Goal: Information Seeking & Learning: Learn about a topic

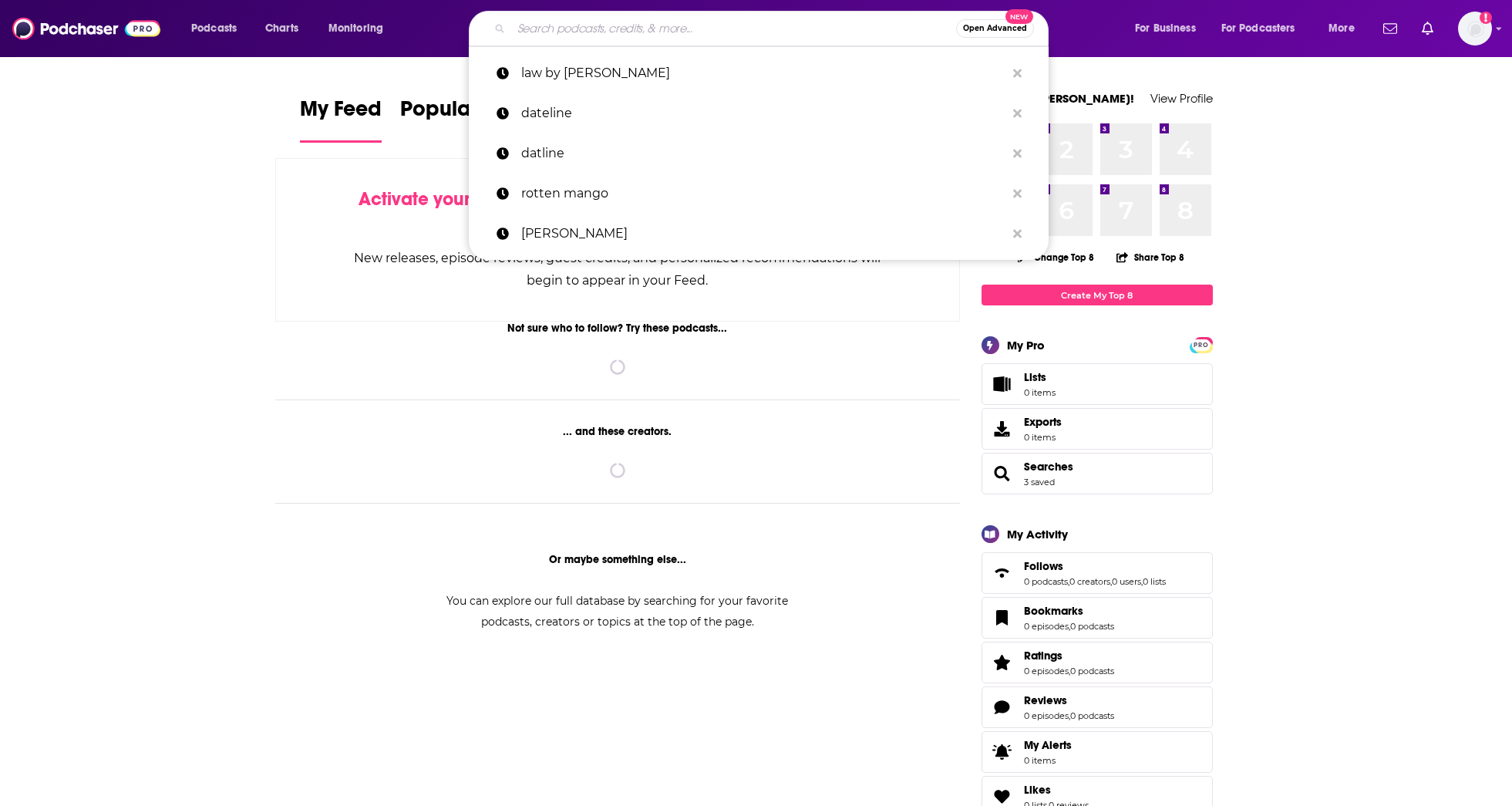
click at [614, 31] on input "Search podcasts, credits, & more..." at bounding box center [733, 28] width 445 height 25
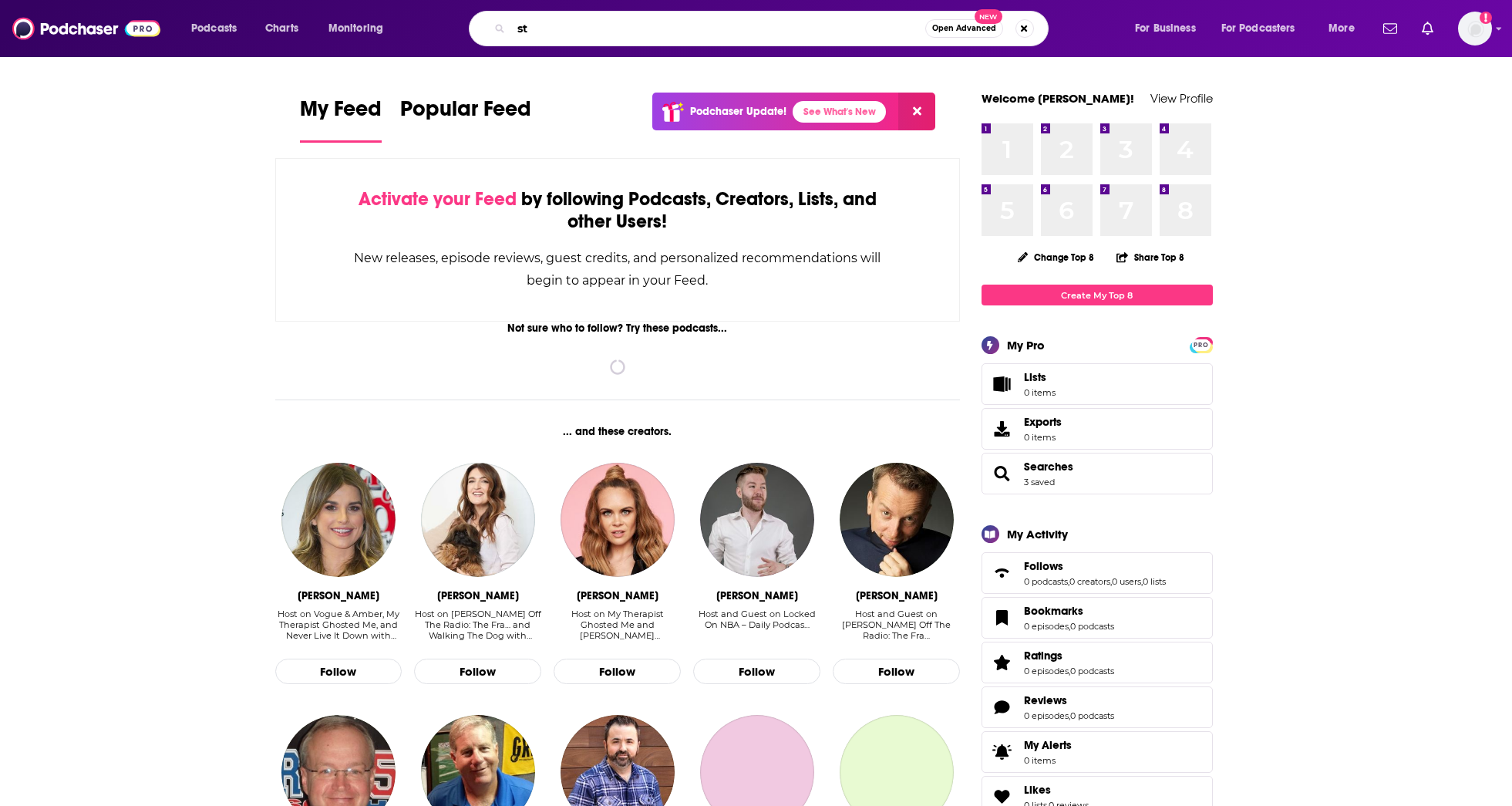
type input "s"
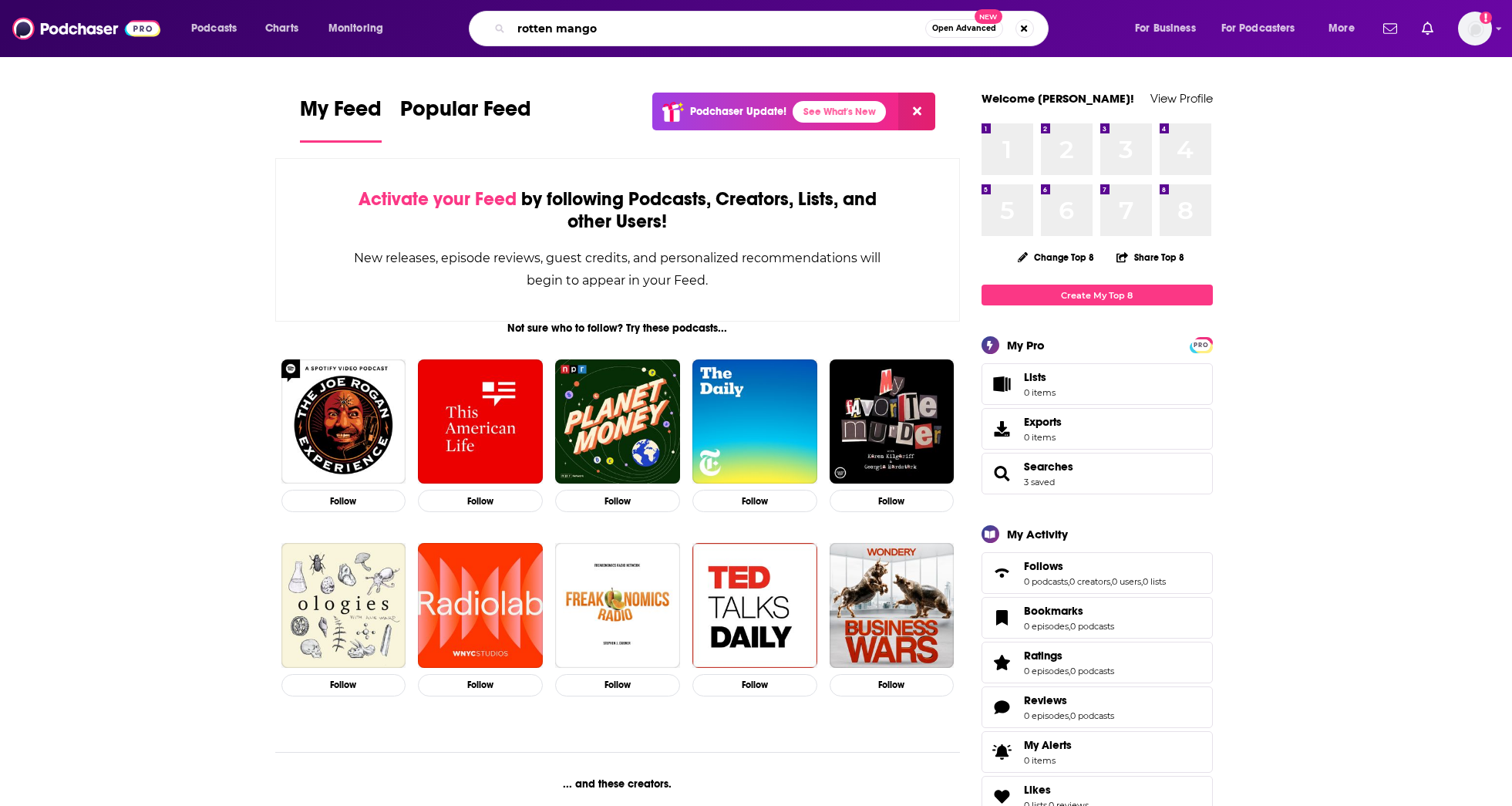
type input "rotten mango"
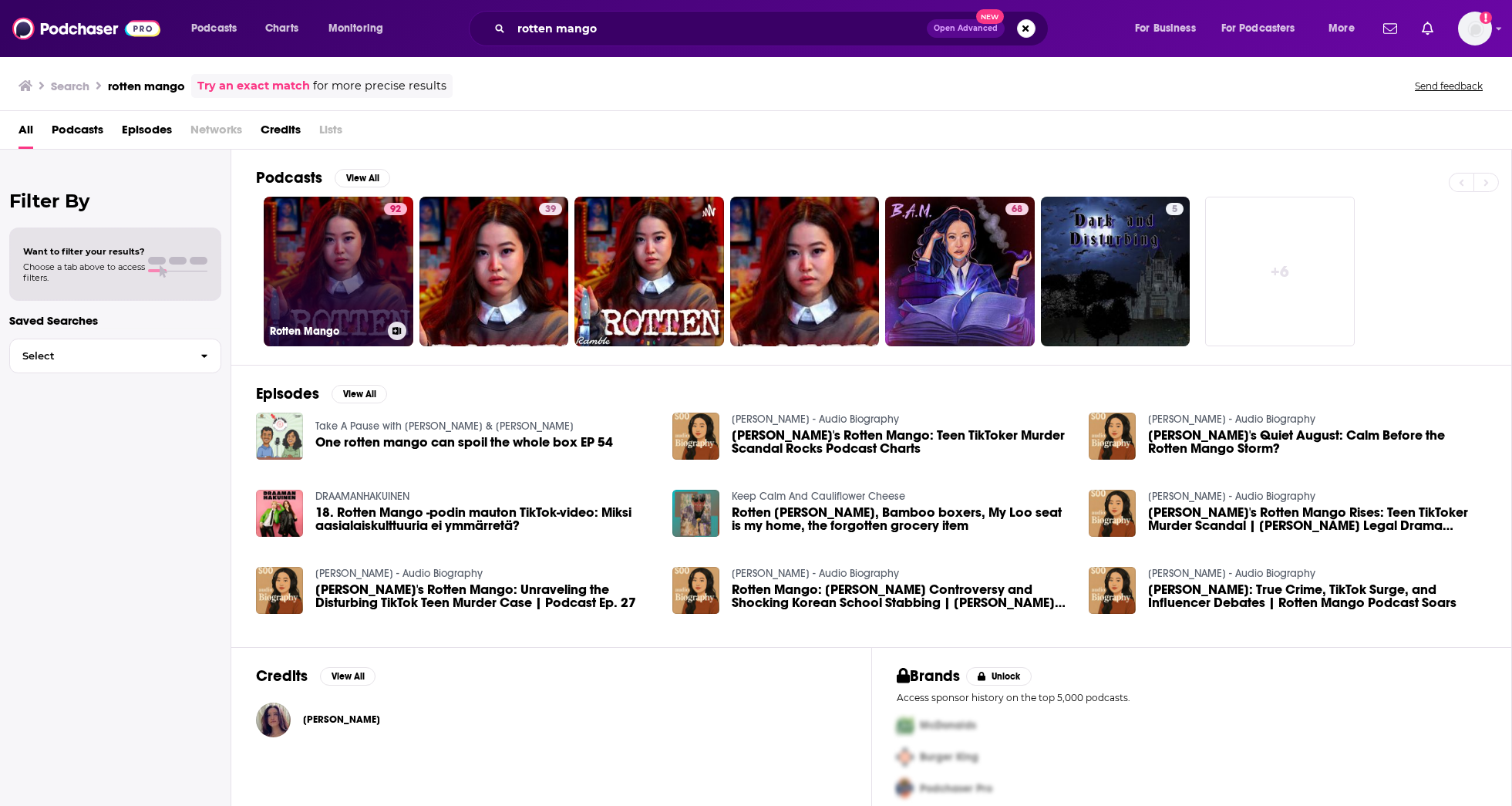
click at [336, 283] on link "92 Rotten Mango" at bounding box center [338, 271] width 150 height 150
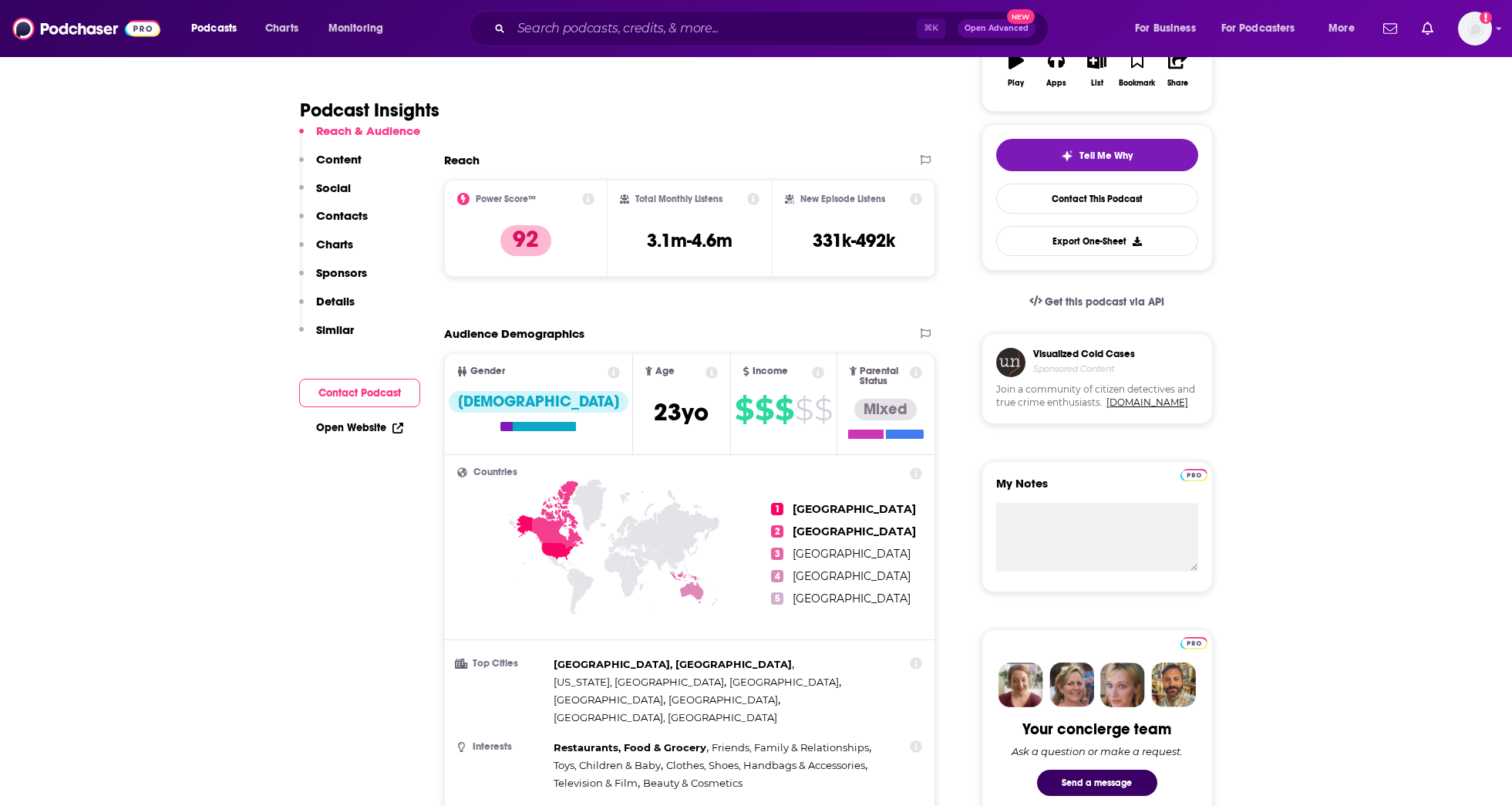
scroll to position [309, 0]
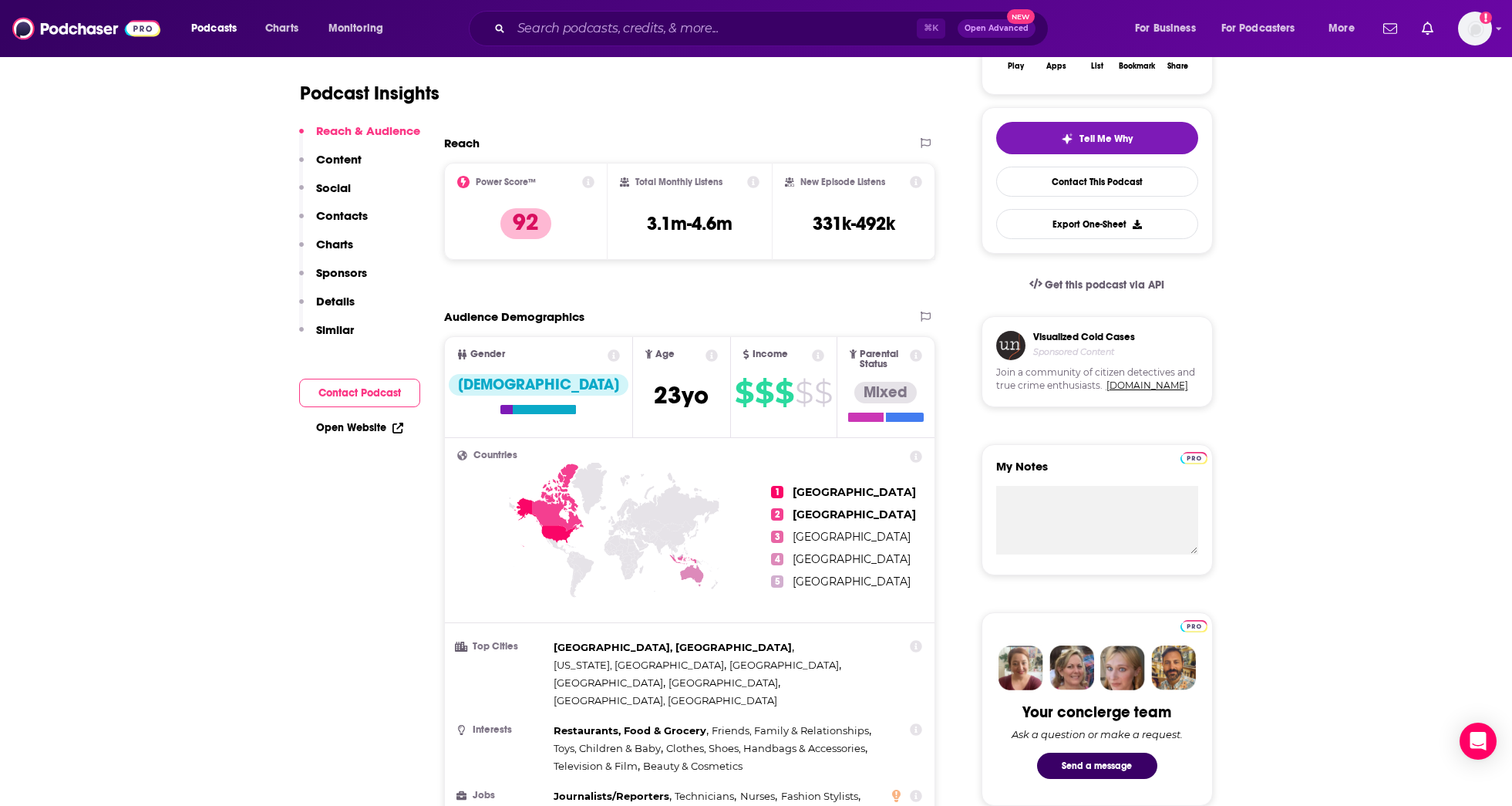
click at [343, 157] on p "Content" at bounding box center [338, 159] width 45 height 15
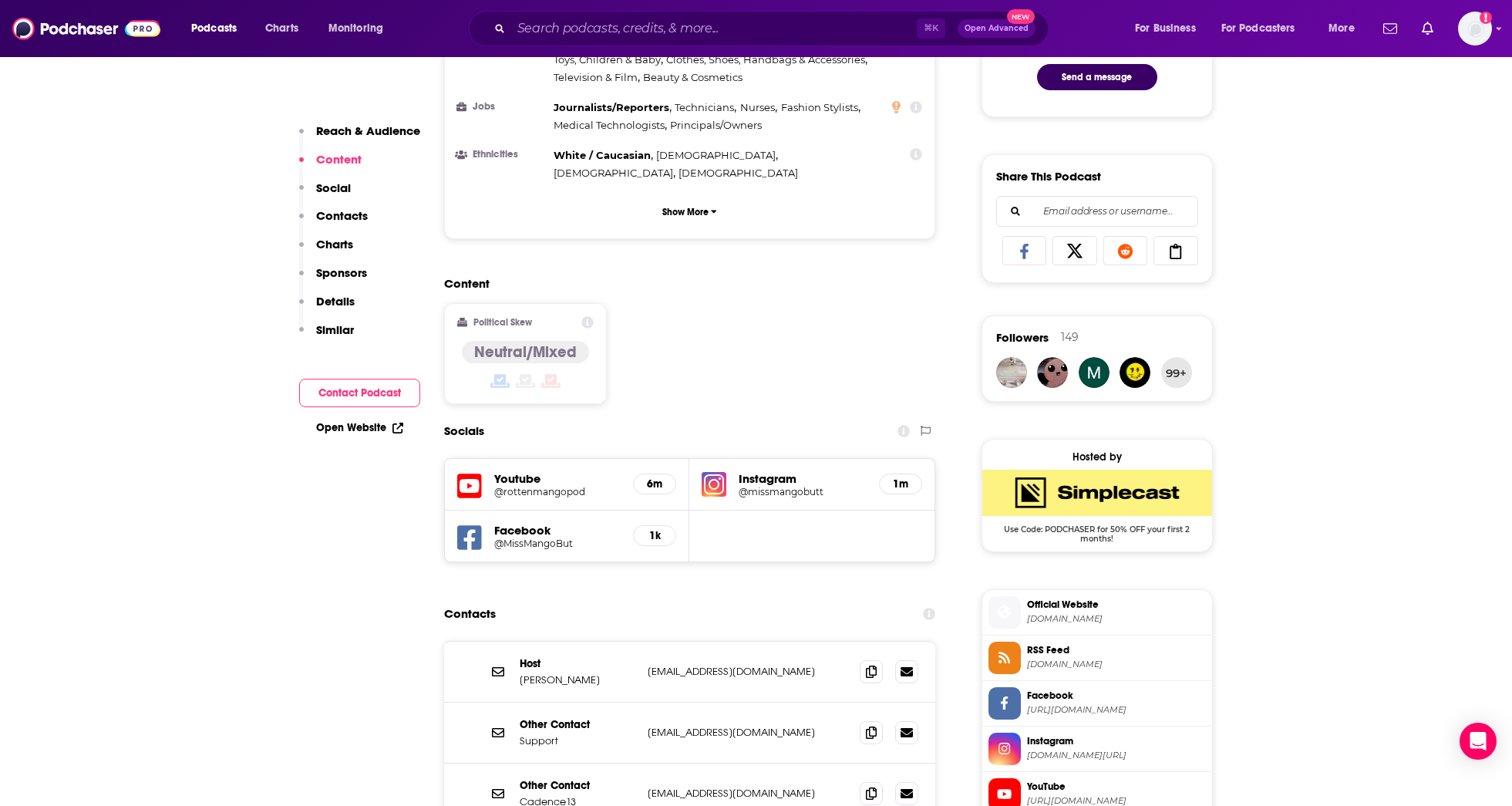
scroll to position [998, 0]
click at [341, 194] on p "Social" at bounding box center [333, 187] width 35 height 15
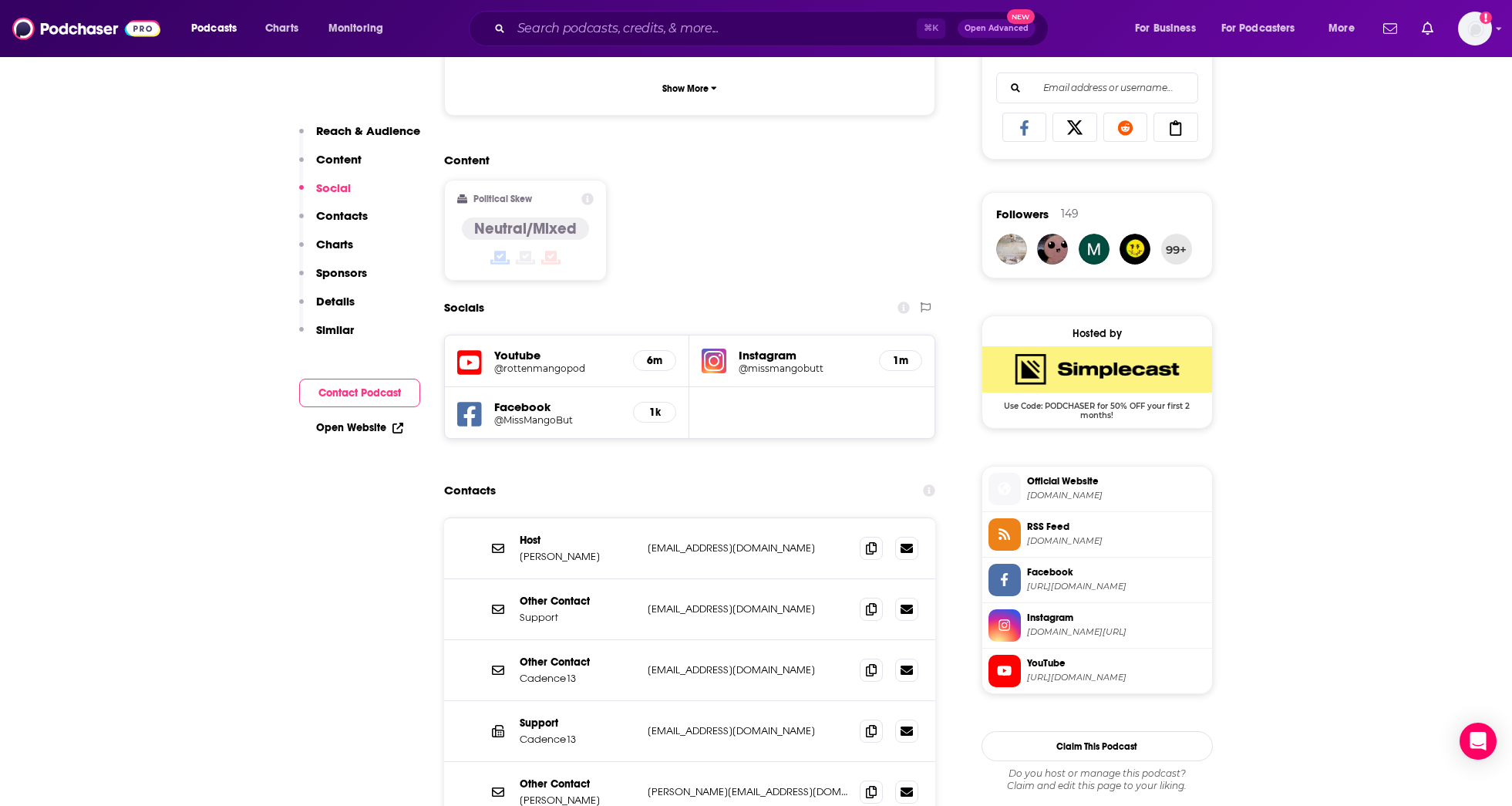
scroll to position [1138, 0]
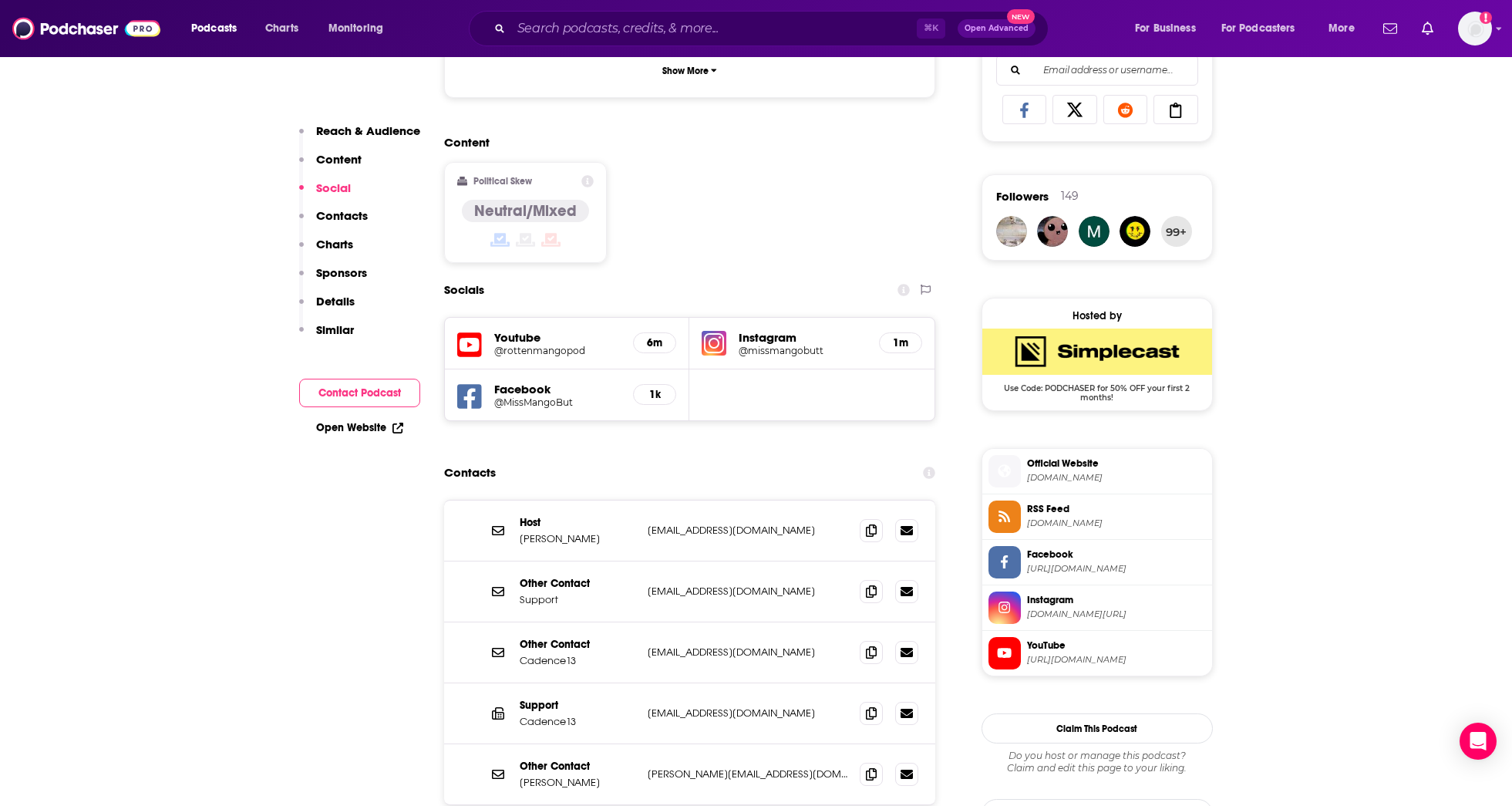
click at [342, 211] on p "Contacts" at bounding box center [342, 215] width 51 height 15
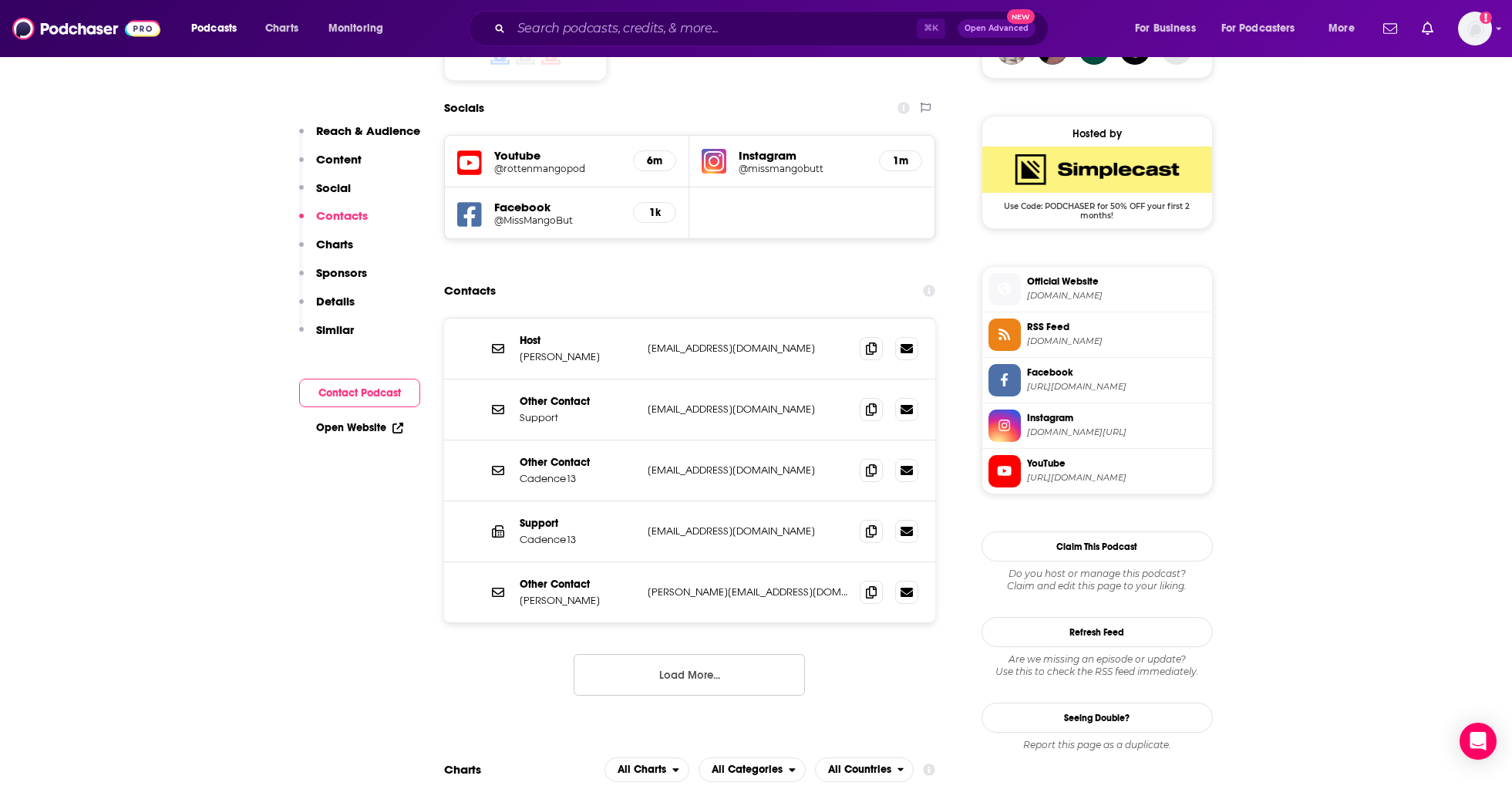
scroll to position [1321, 0]
click at [334, 256] on button "Charts" at bounding box center [326, 250] width 54 height 28
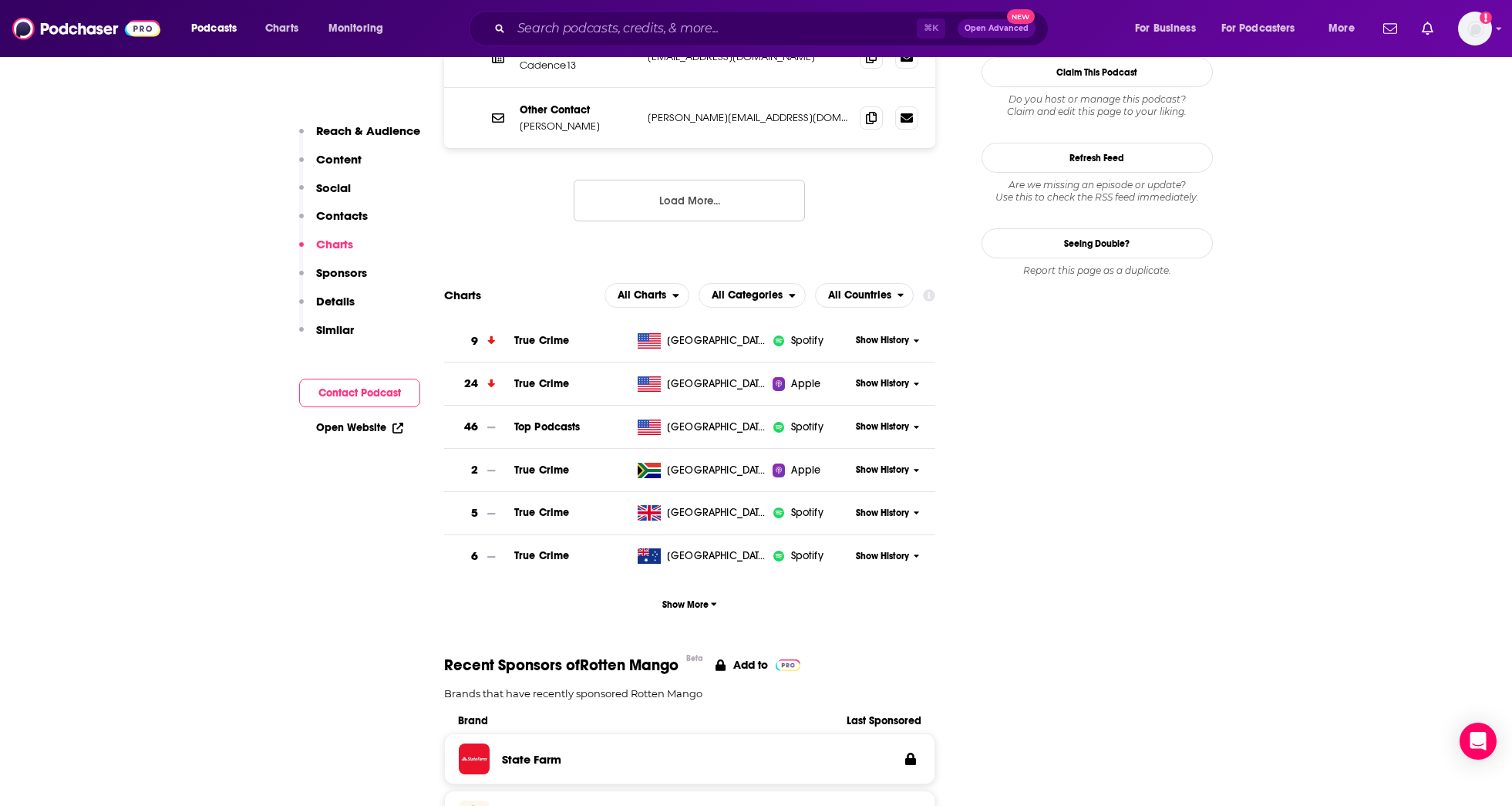
scroll to position [1803, 0]
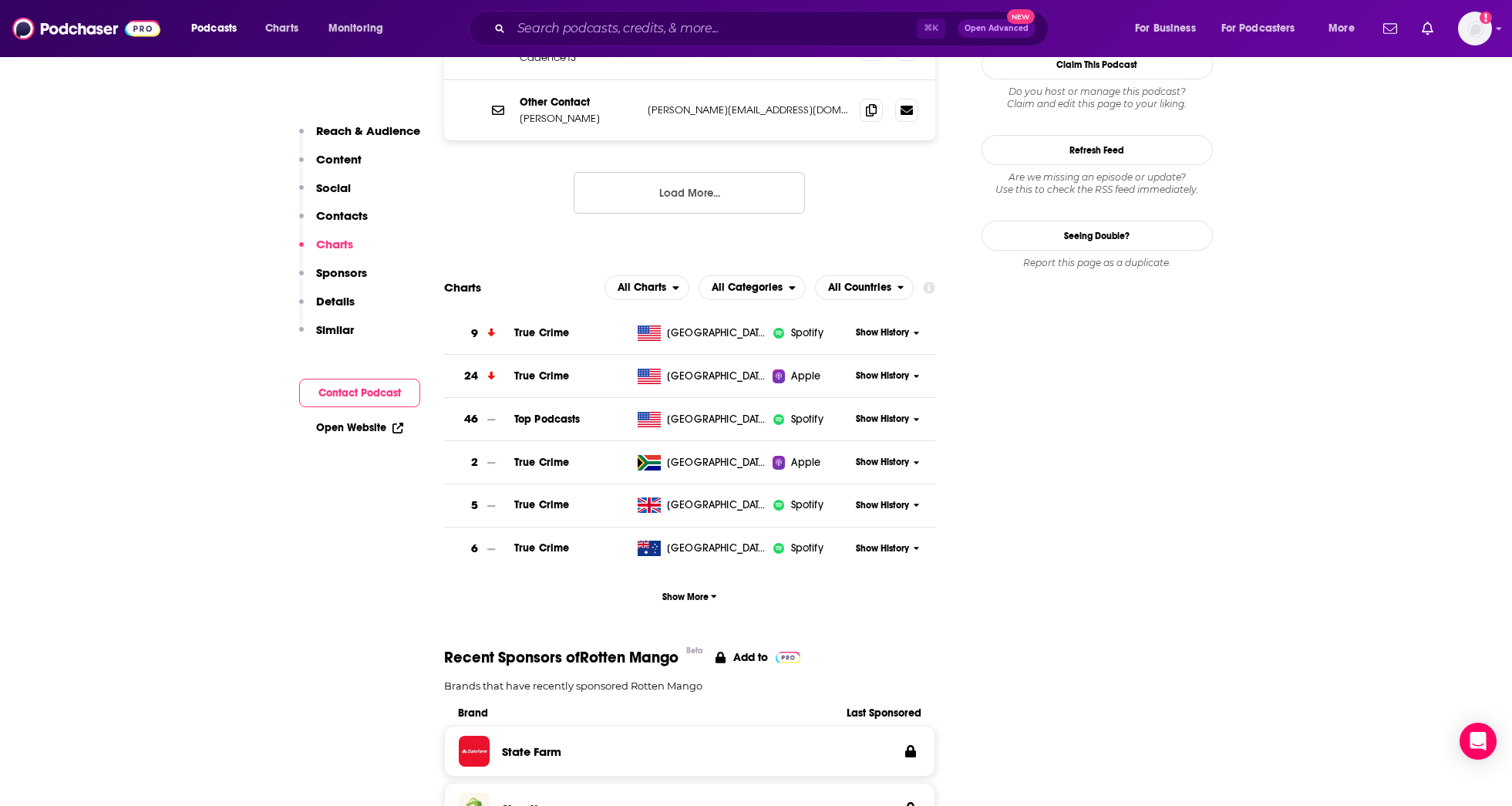
click at [336, 272] on p "Sponsors" at bounding box center [342, 272] width 51 height 15
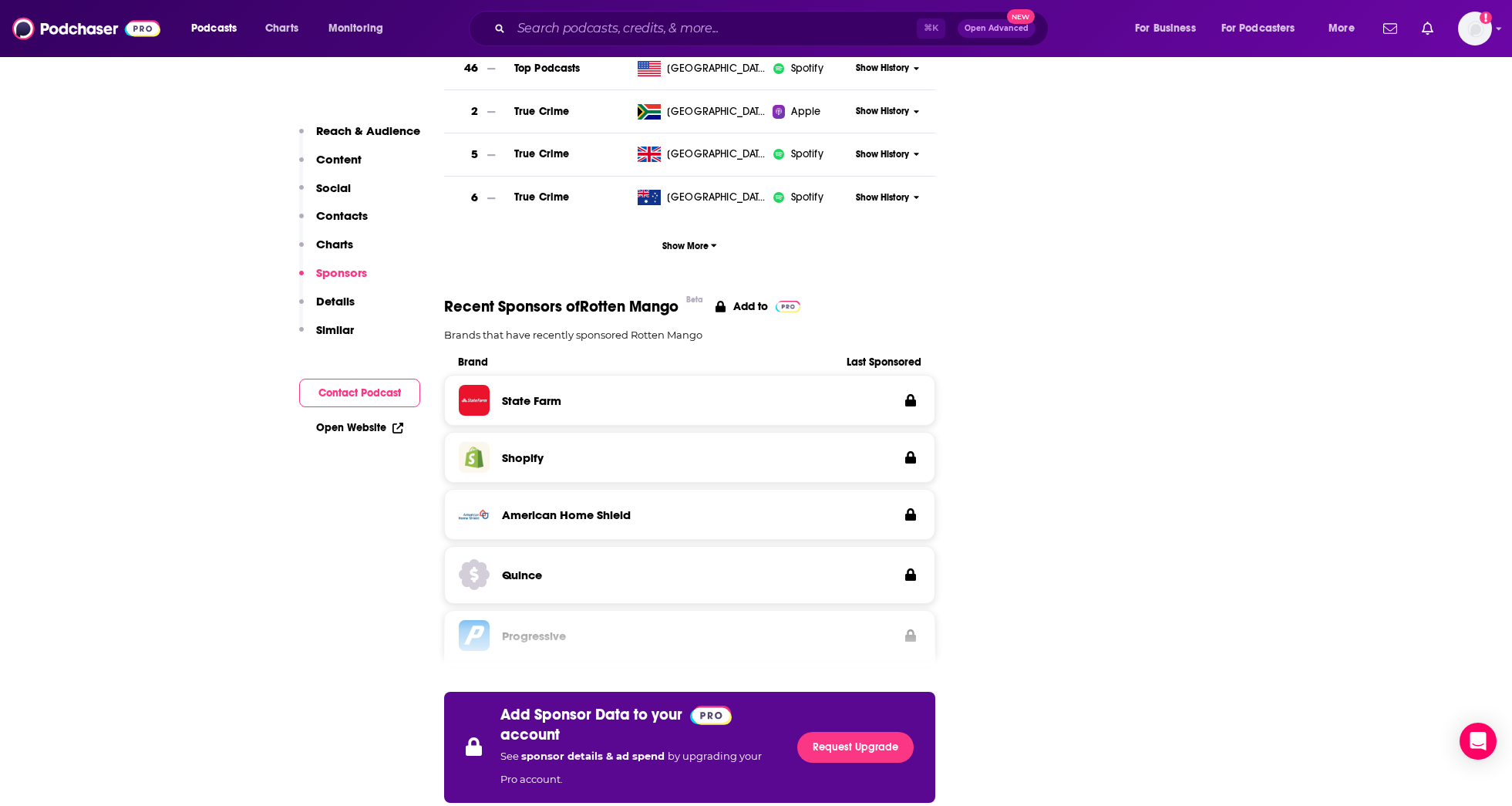
scroll to position [2177, 0]
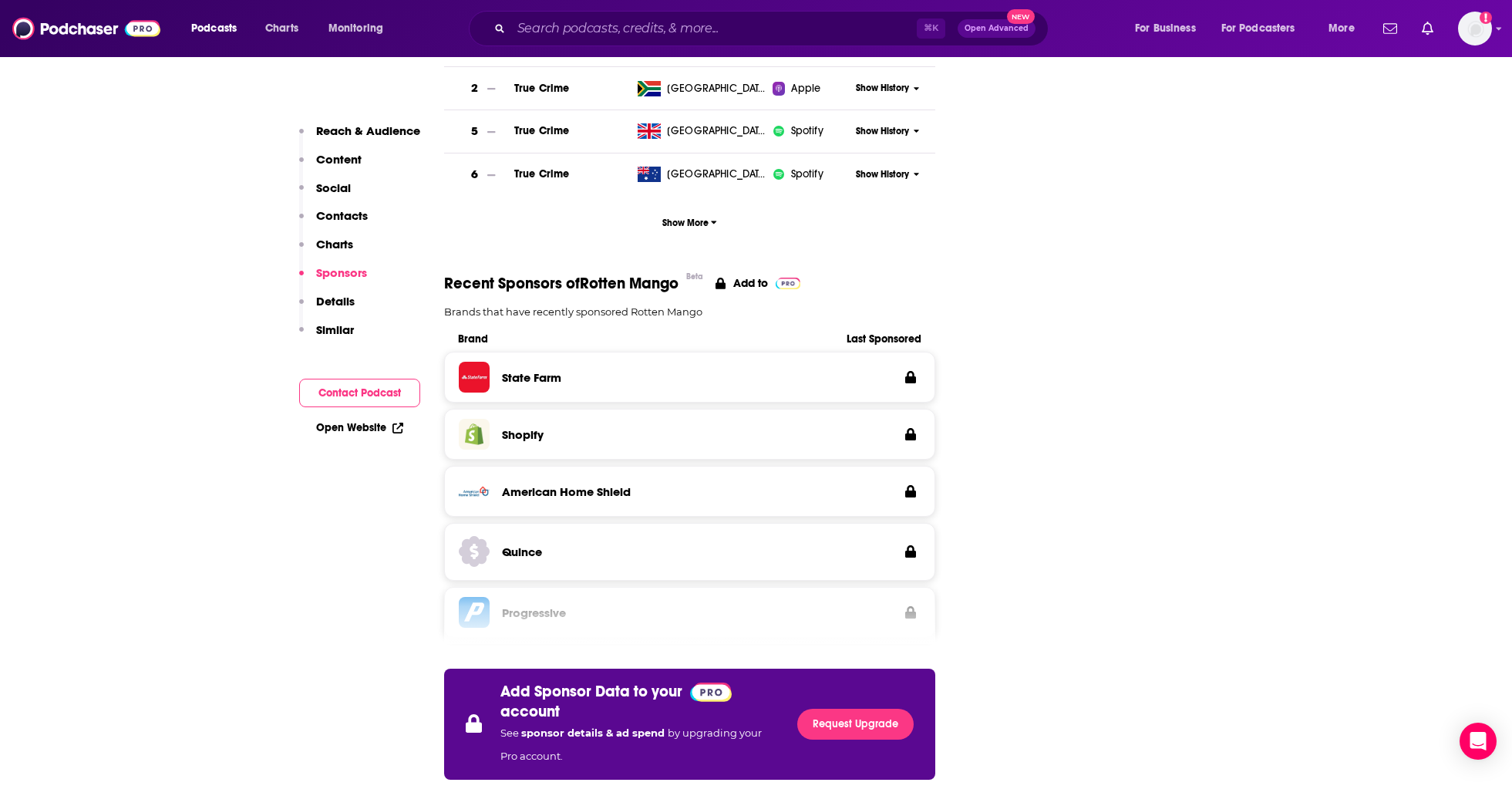
click at [327, 303] on p "Details" at bounding box center [335, 301] width 38 height 15
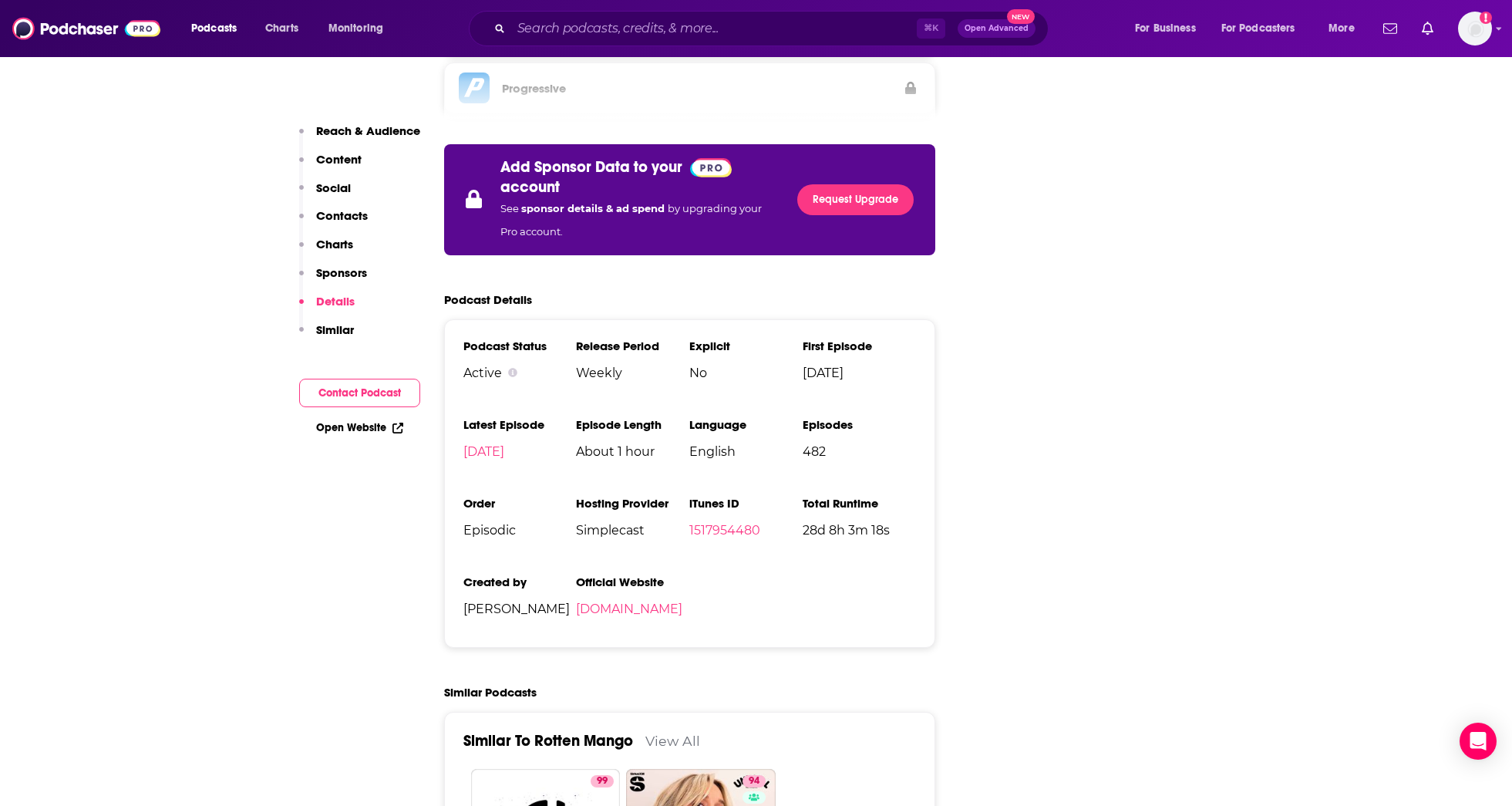
scroll to position [2720, 0]
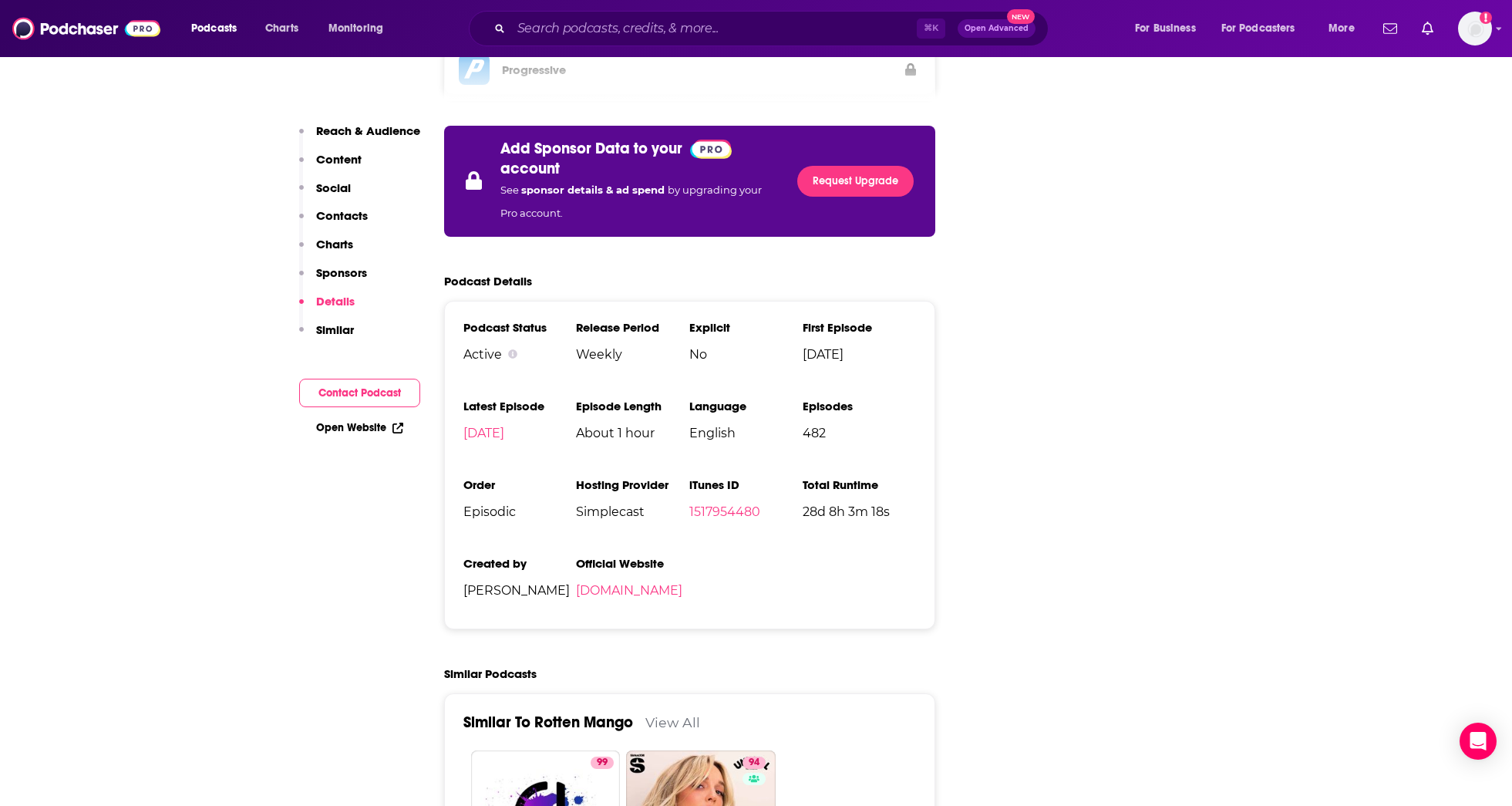
click at [328, 327] on p "Similar" at bounding box center [335, 329] width 38 height 15
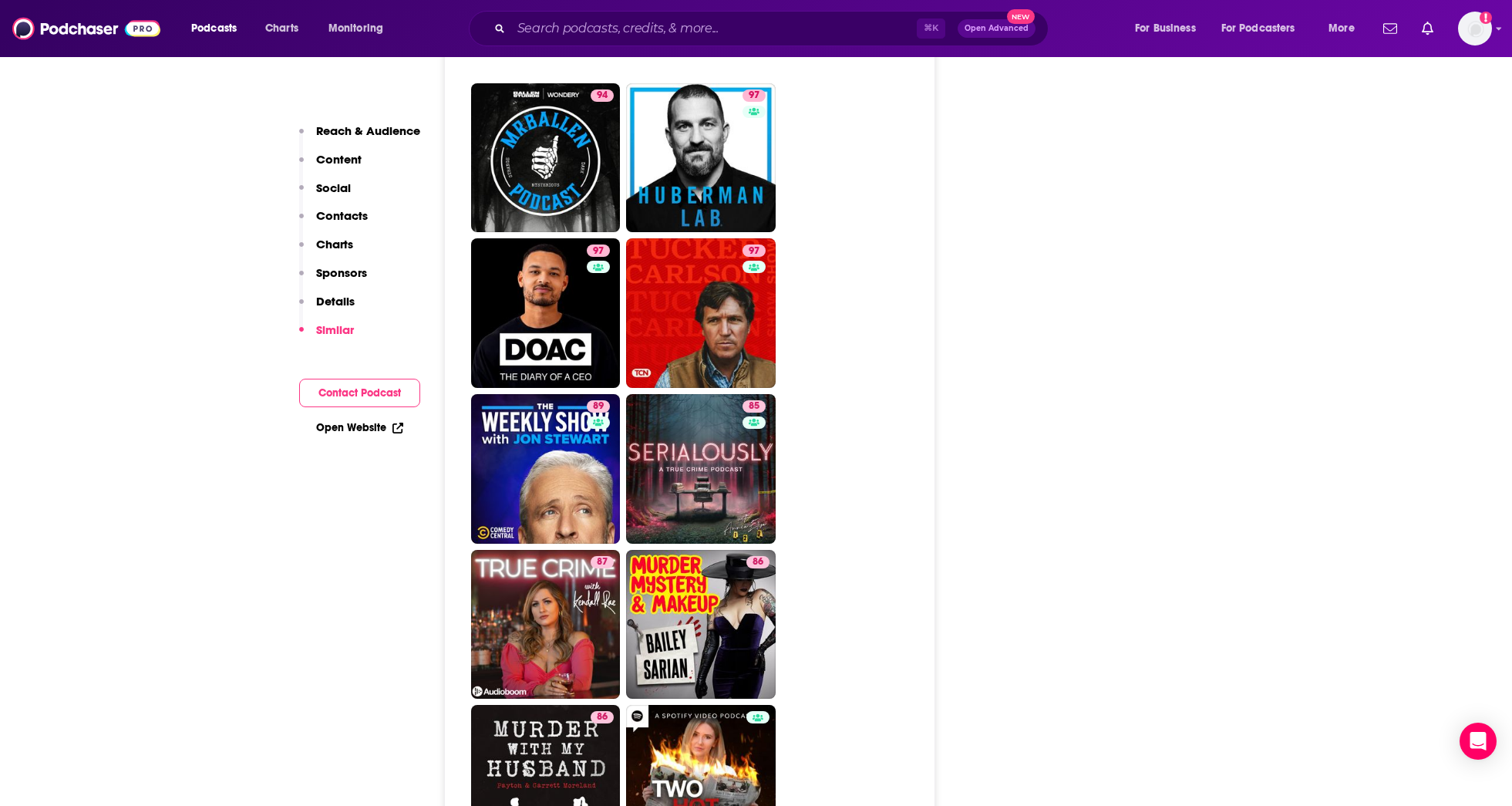
scroll to position [3815, 0]
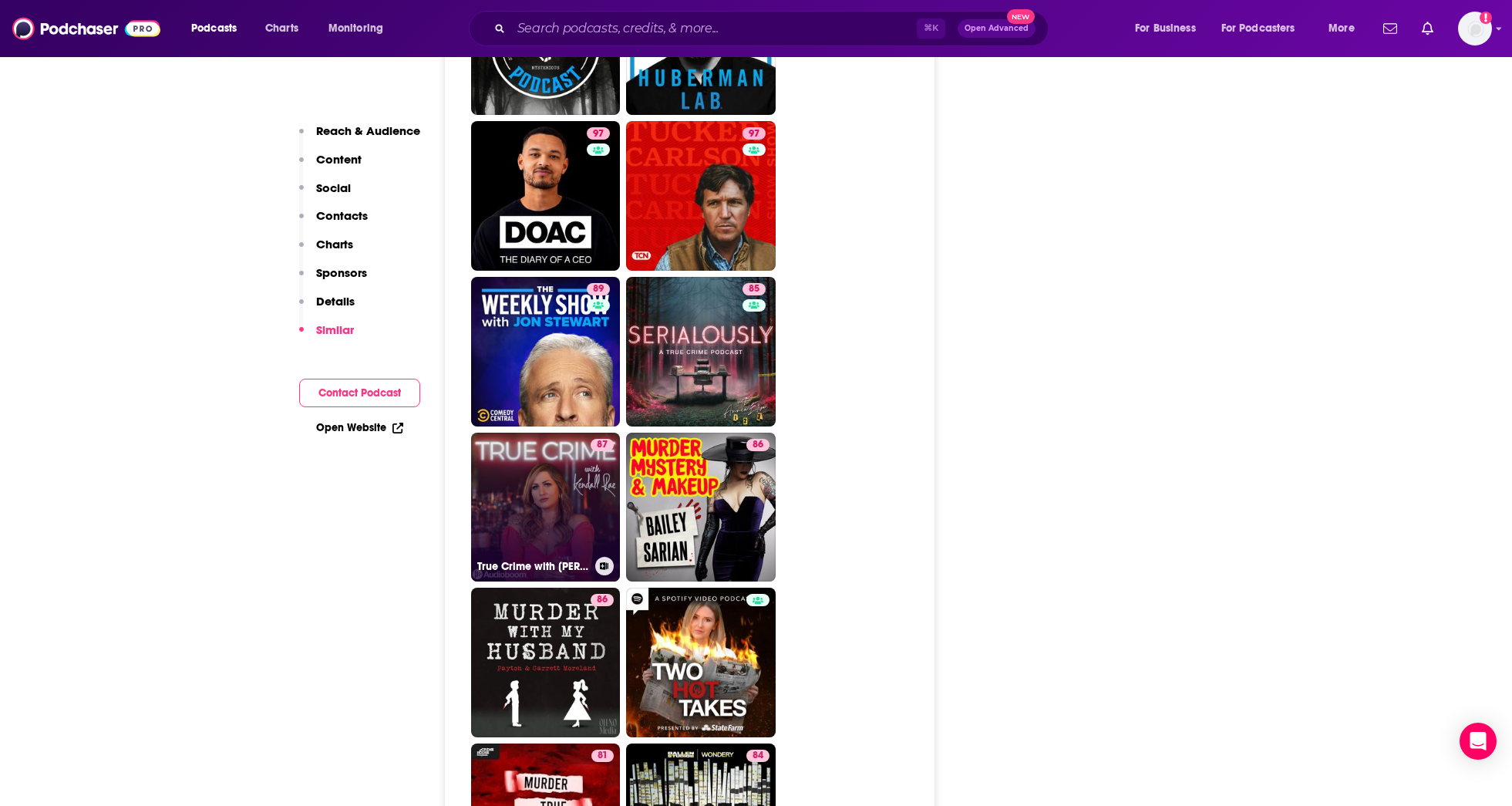
click at [528, 462] on link "87 True Crime with [PERSON_NAME]" at bounding box center [545, 507] width 150 height 150
type input "[URL][DOMAIN_NAME][PERSON_NAME]"
